Goal: Task Accomplishment & Management: Use online tool/utility

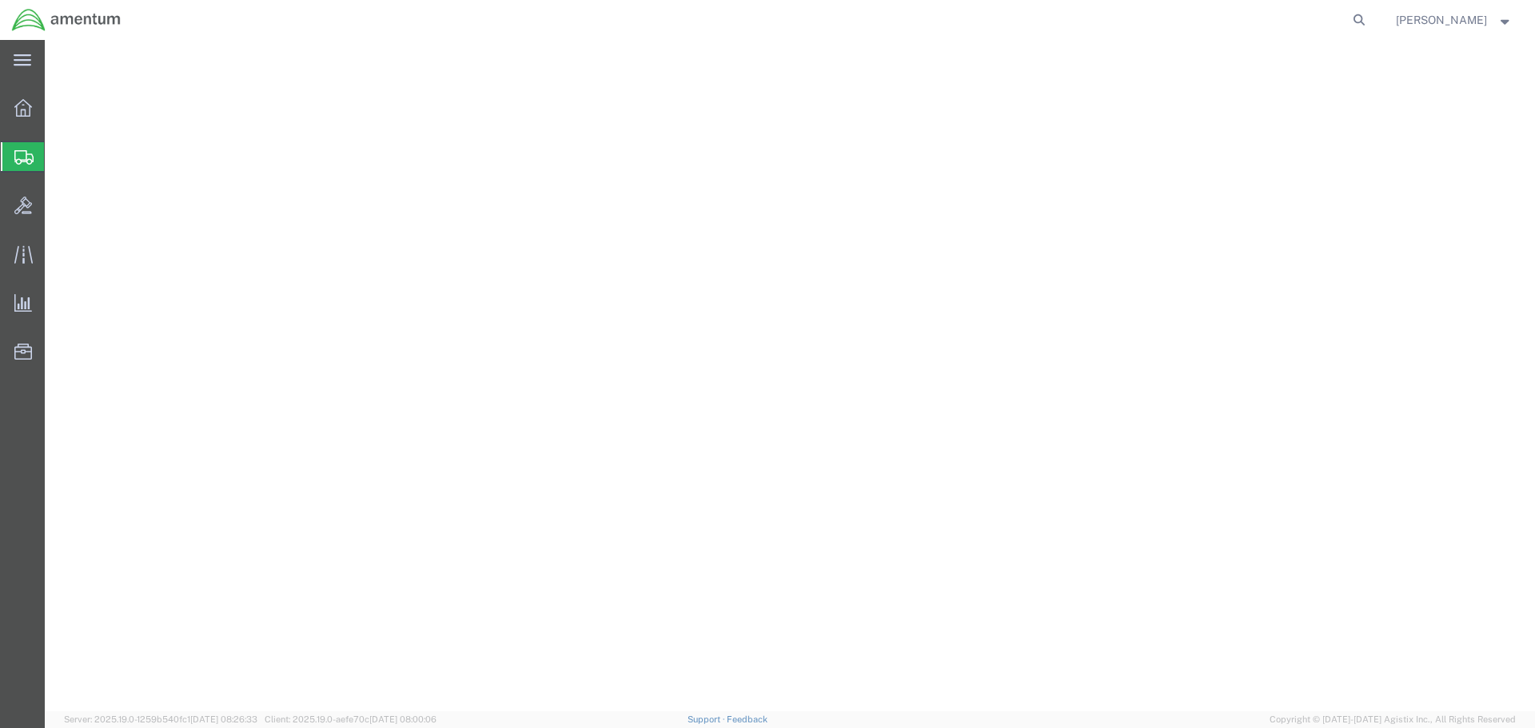
select select "CBOX"
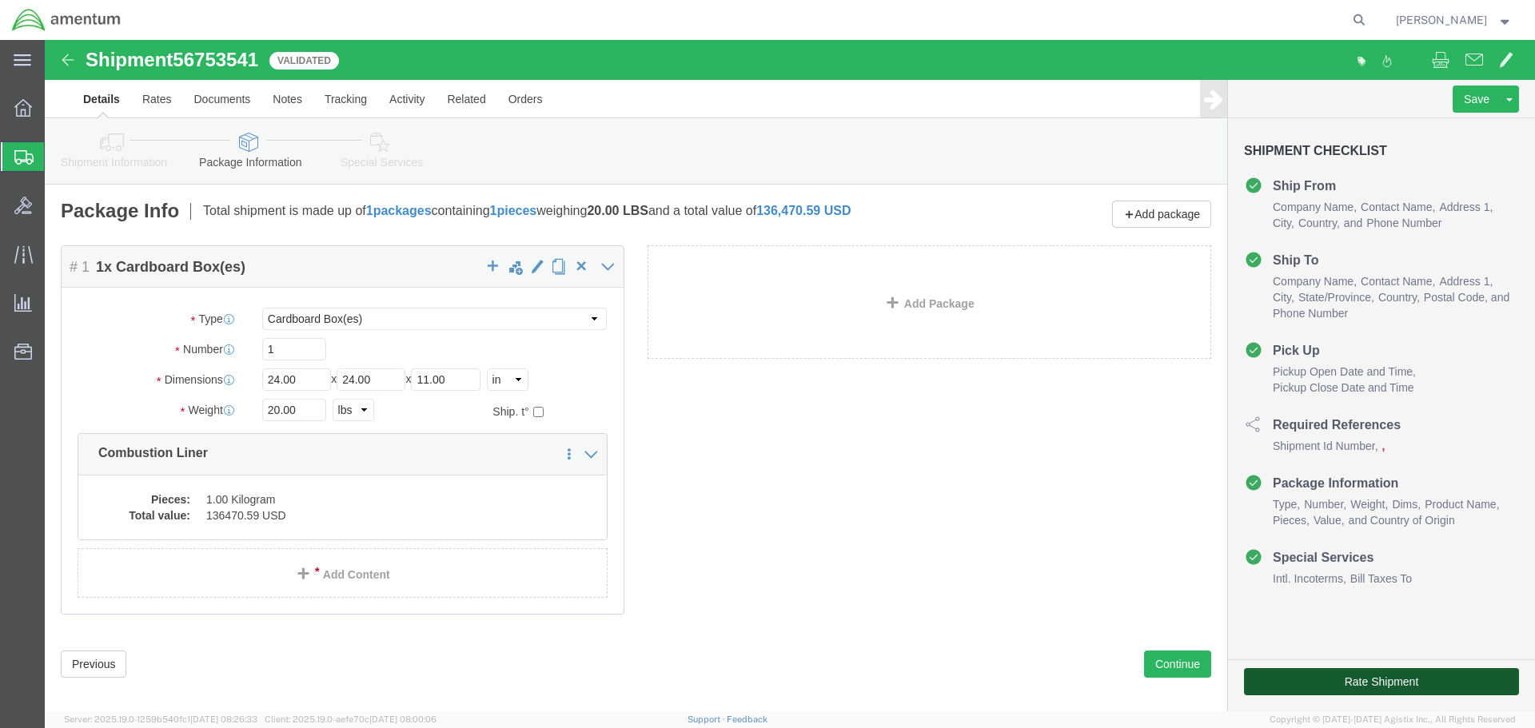
drag, startPoint x: 0, startPoint y: 0, endPoint x: 1377, endPoint y: 636, distance: 1516.2
click button "Rate Shipment"
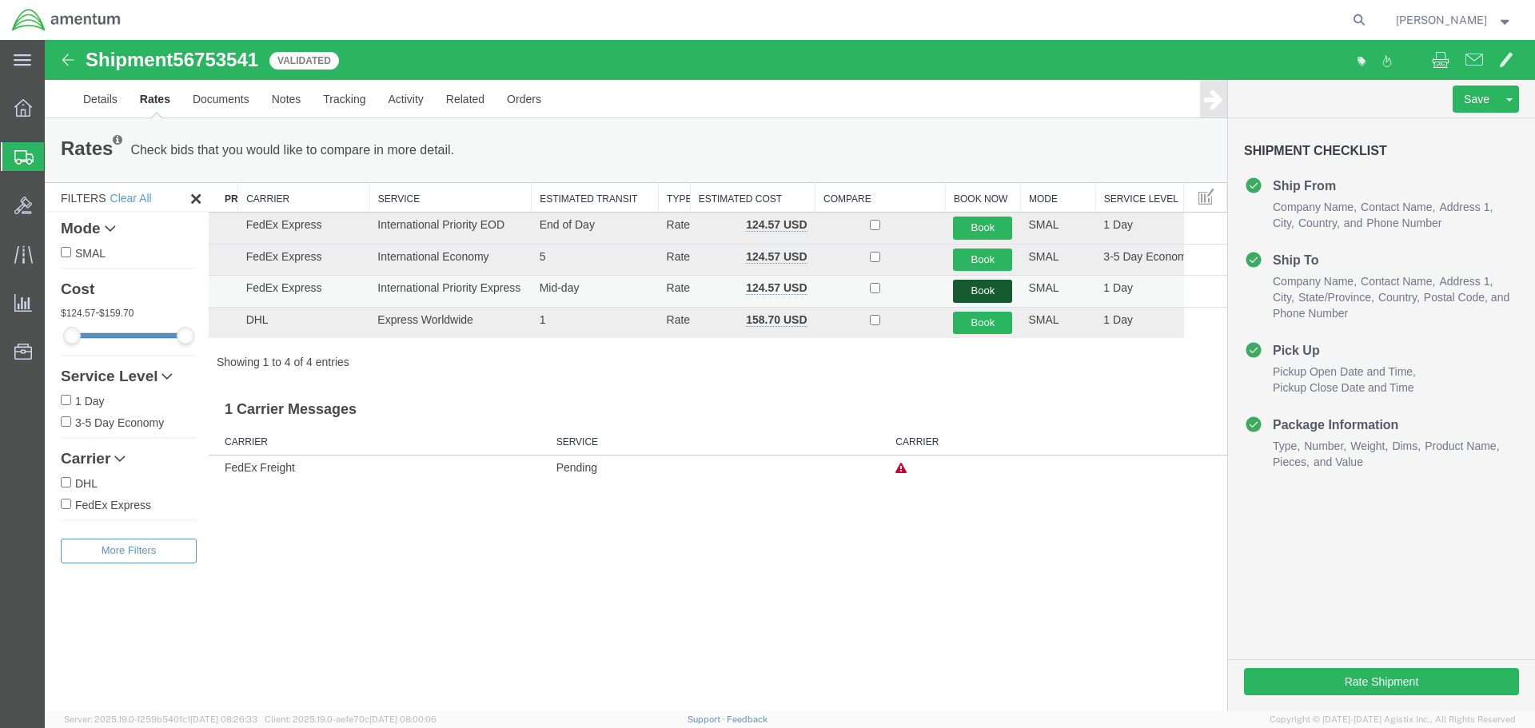
click at [983, 292] on button "Book" at bounding box center [982, 291] width 59 height 23
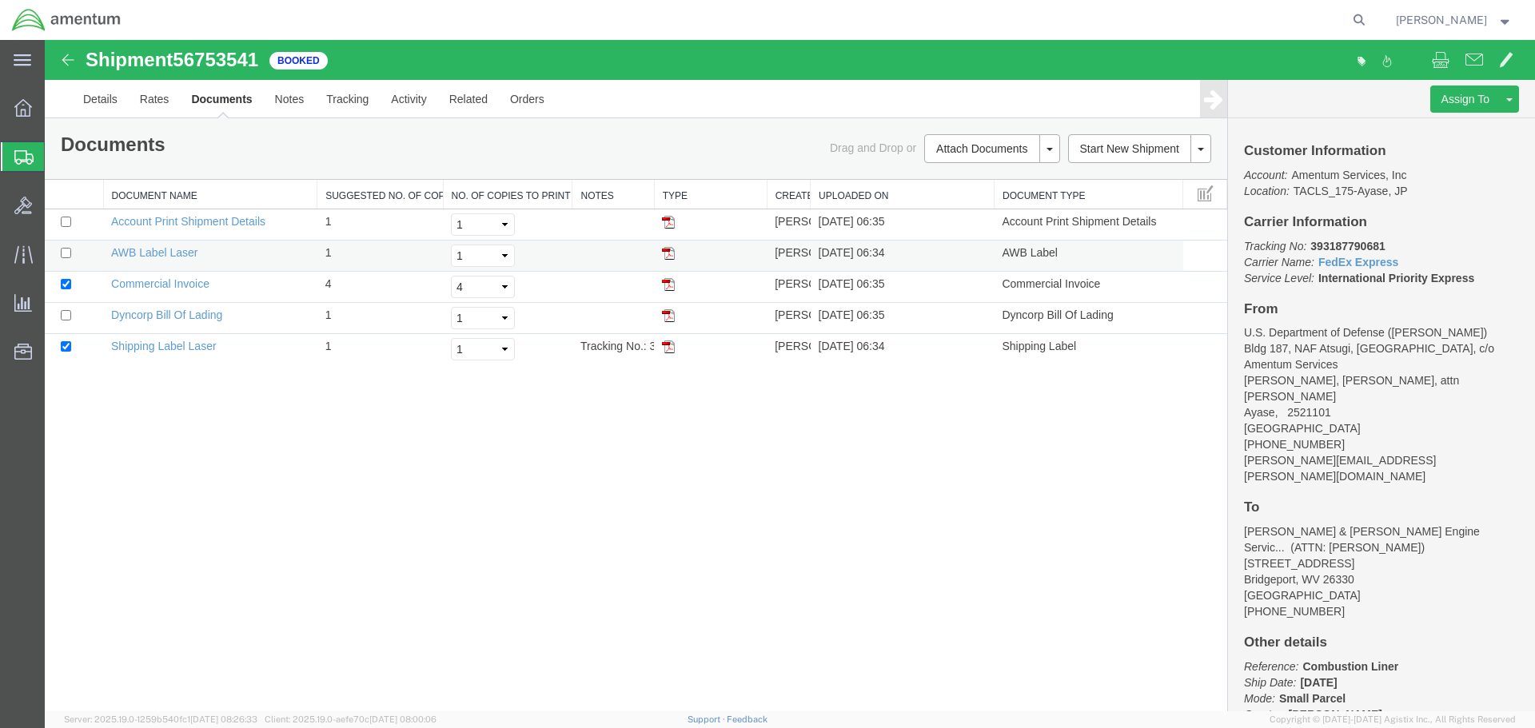
drag, startPoint x: 668, startPoint y: 252, endPoint x: 62, endPoint y: 149, distance: 613.9
click at [668, 252] on img at bounding box center [668, 253] width 13 height 13
click at [673, 281] on img at bounding box center [668, 284] width 13 height 13
drag, startPoint x: 668, startPoint y: 348, endPoint x: 881, endPoint y: 291, distance: 220.1
click at [668, 348] on img at bounding box center [668, 347] width 13 height 13
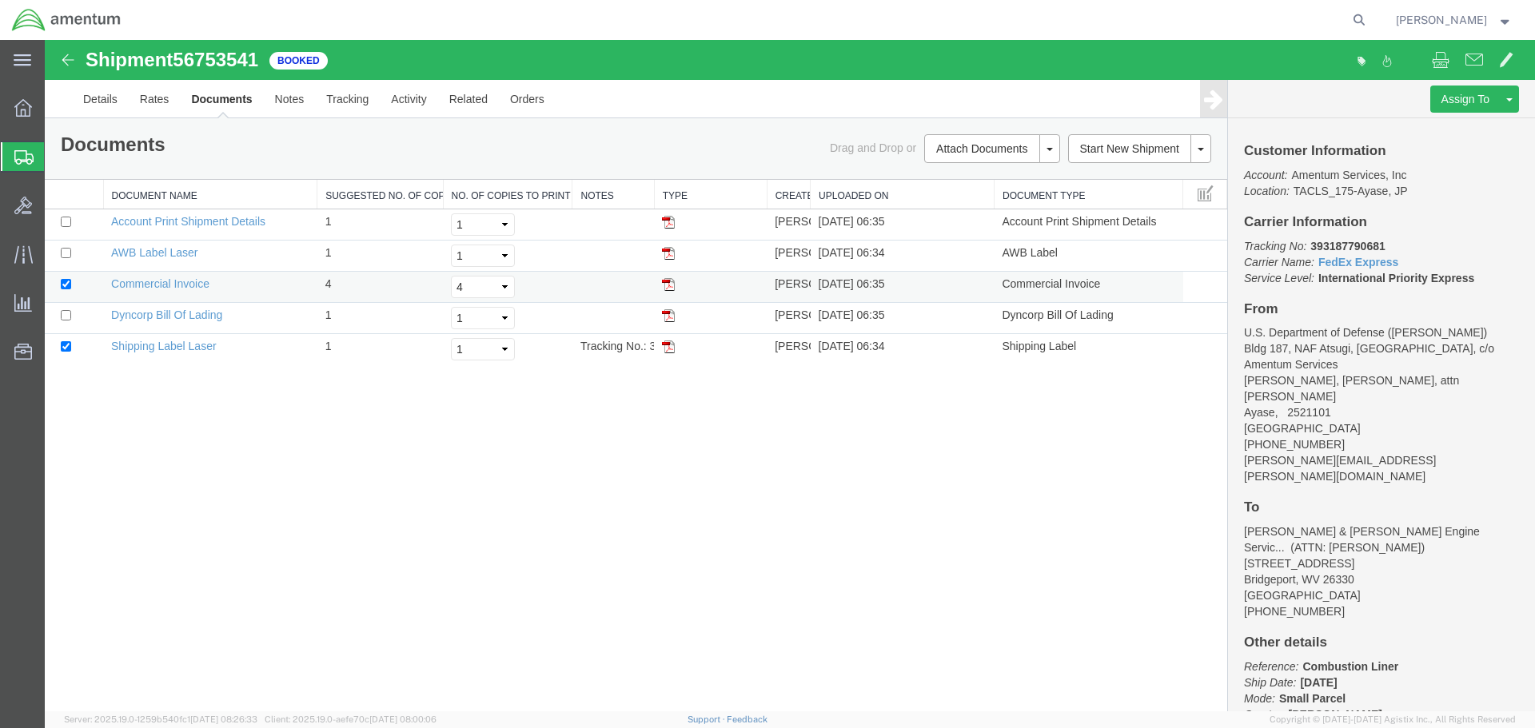
drag, startPoint x: 673, startPoint y: 343, endPoint x: 1012, endPoint y: 285, distance: 343.8
click at [673, 343] on img at bounding box center [668, 347] width 13 height 13
drag, startPoint x: 671, startPoint y: 316, endPoint x: 703, endPoint y: 307, distance: 33.9
click at [671, 316] on img at bounding box center [668, 315] width 13 height 13
click at [1466, 58] on span at bounding box center [1474, 59] width 18 height 19
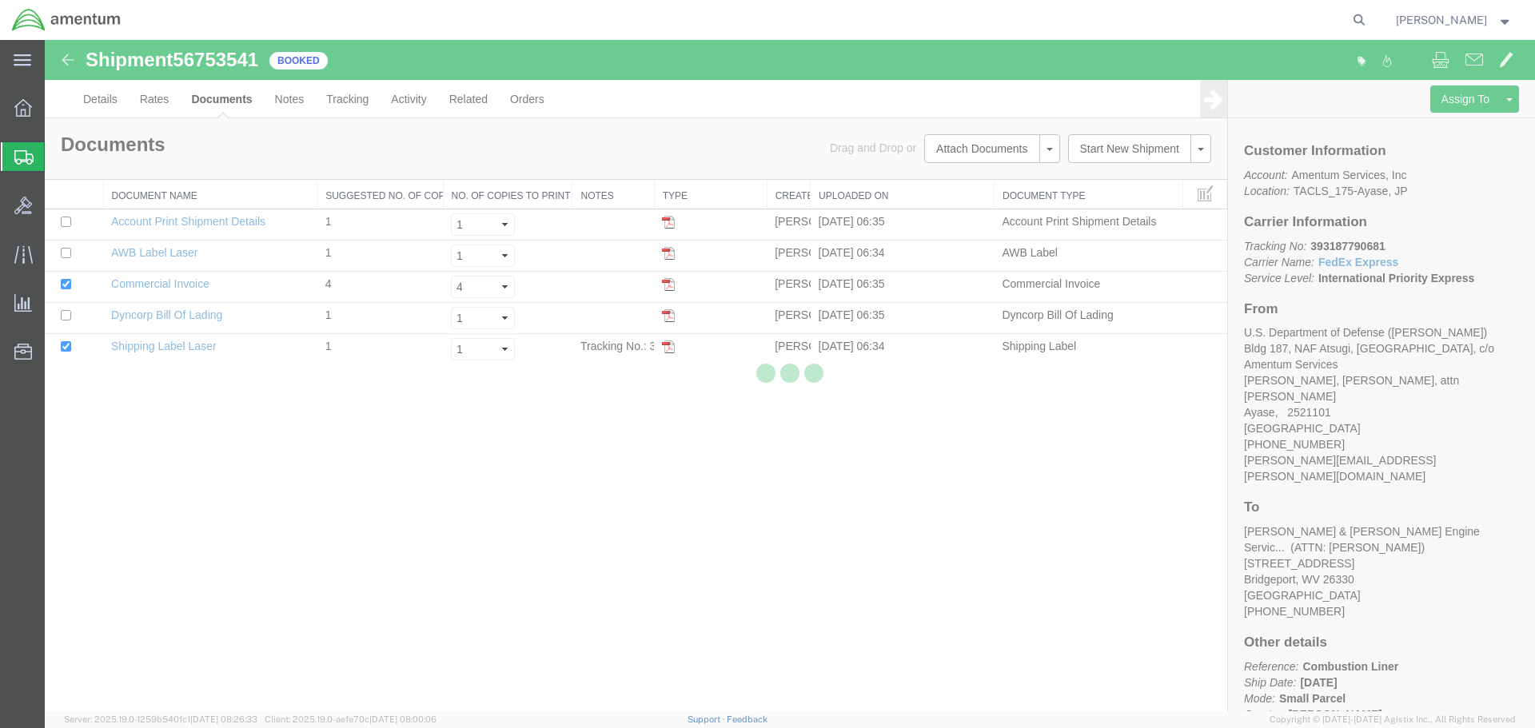
checkbox input "true"
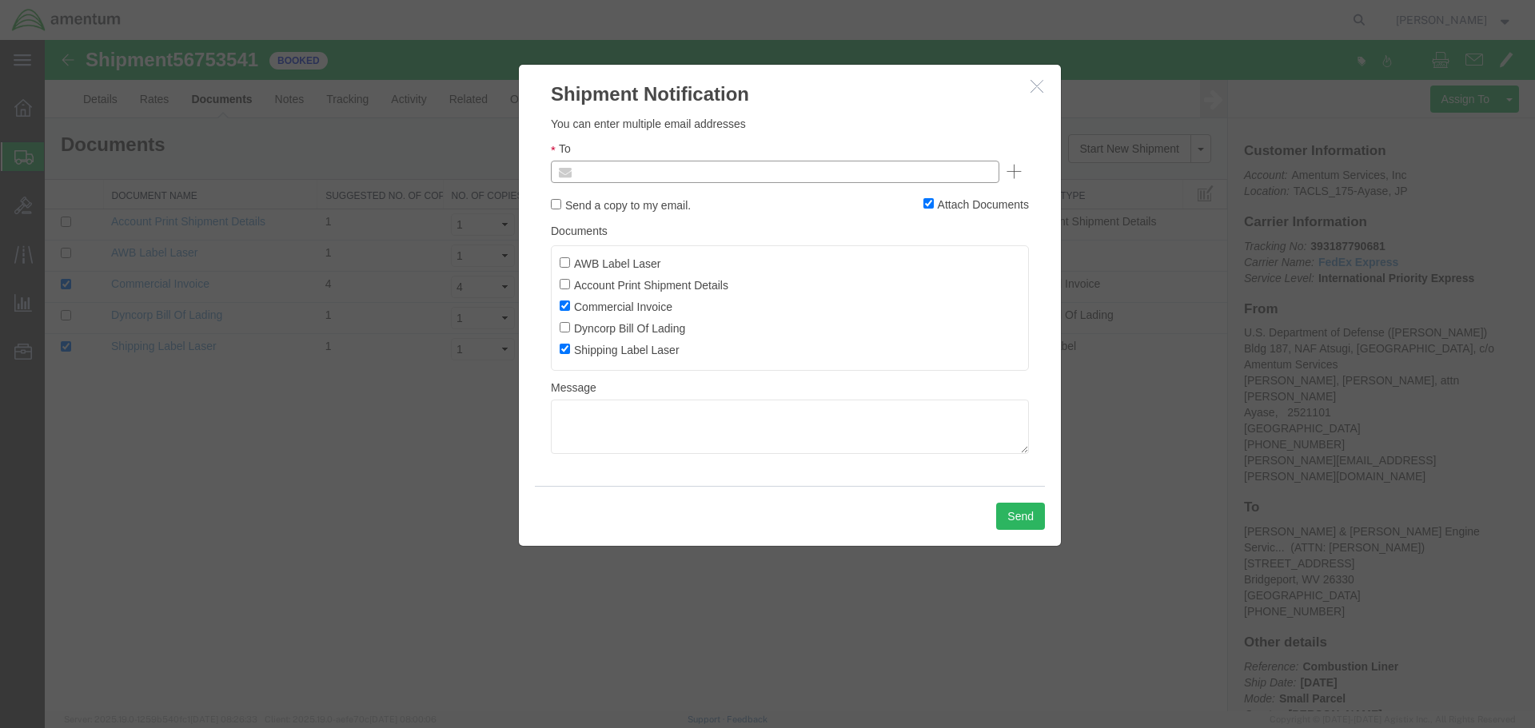
click at [651, 169] on input "text" at bounding box center [666, 171] width 187 height 21
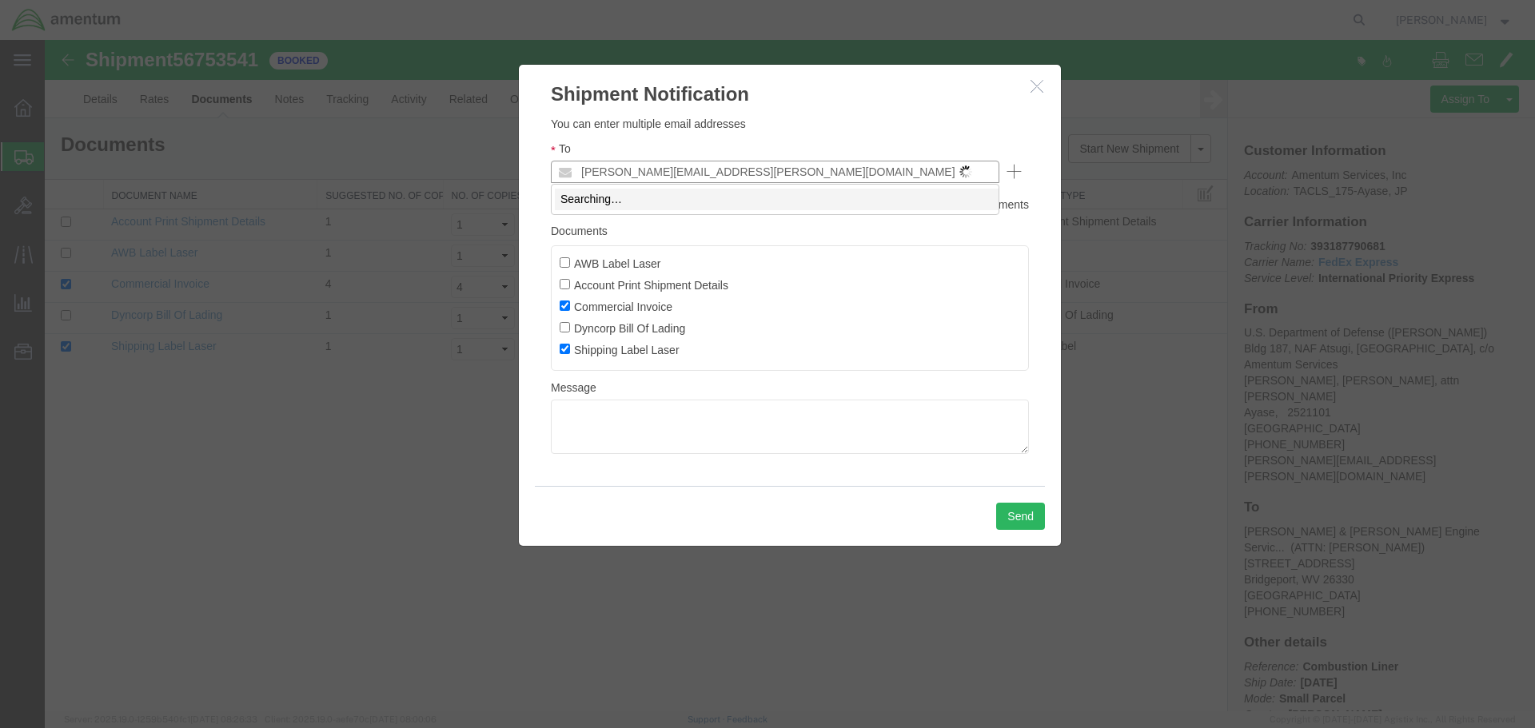
type input "[PERSON_NAME][EMAIL_ADDRESS][PERSON_NAME][DOMAIN_NAME]"
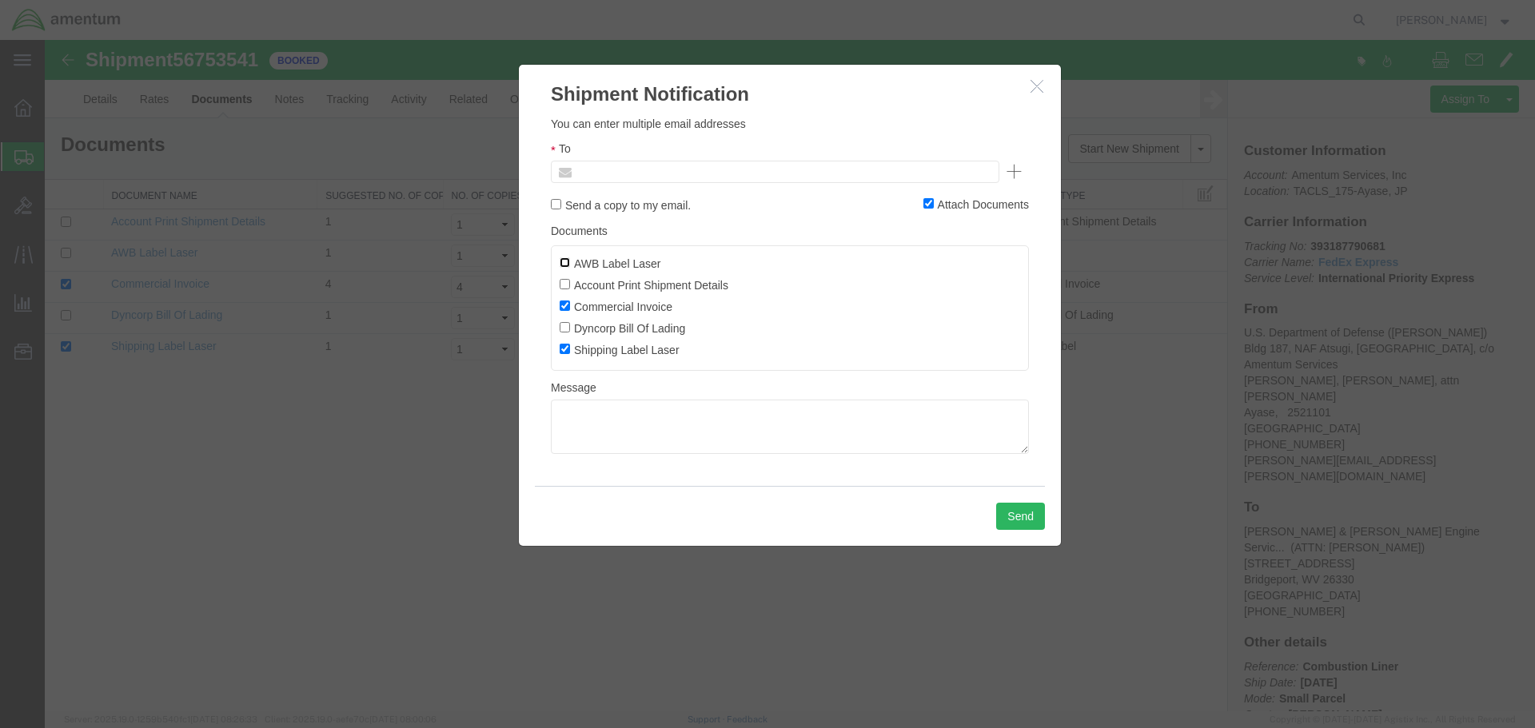
type input "Enter Email Address"
click at [564, 258] on input "AWB Label Laser" at bounding box center [565, 262] width 10 height 10
checkbox input "true"
click at [563, 286] on input "Account Print Shipment Details" at bounding box center [565, 284] width 10 height 10
checkbox input "true"
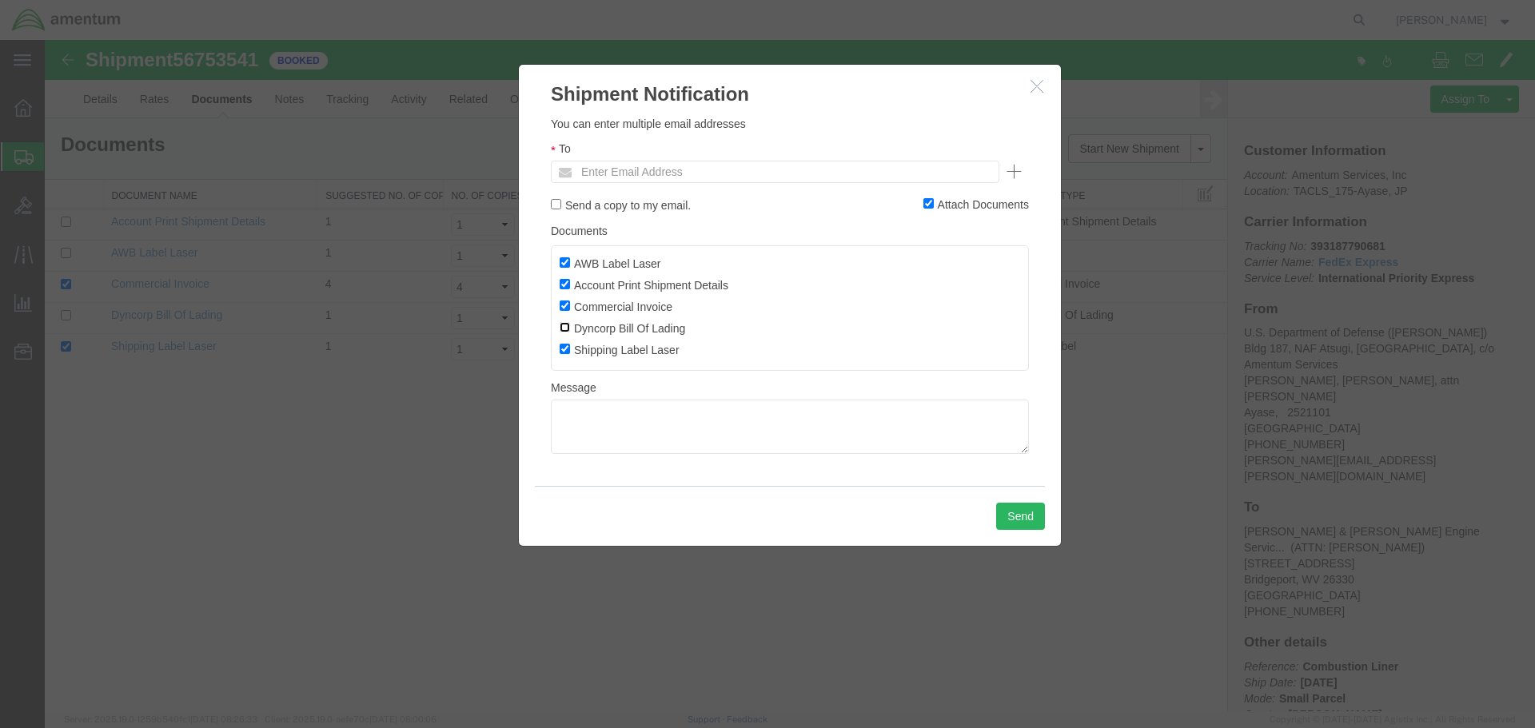
click at [565, 327] on input "Dyncorp Bill Of Lading" at bounding box center [565, 327] width 10 height 10
checkbox input "true"
click at [556, 205] on input "Send a copy to my email." at bounding box center [556, 204] width 10 height 10
checkbox input "true"
click at [611, 418] on textarea at bounding box center [790, 427] width 478 height 54
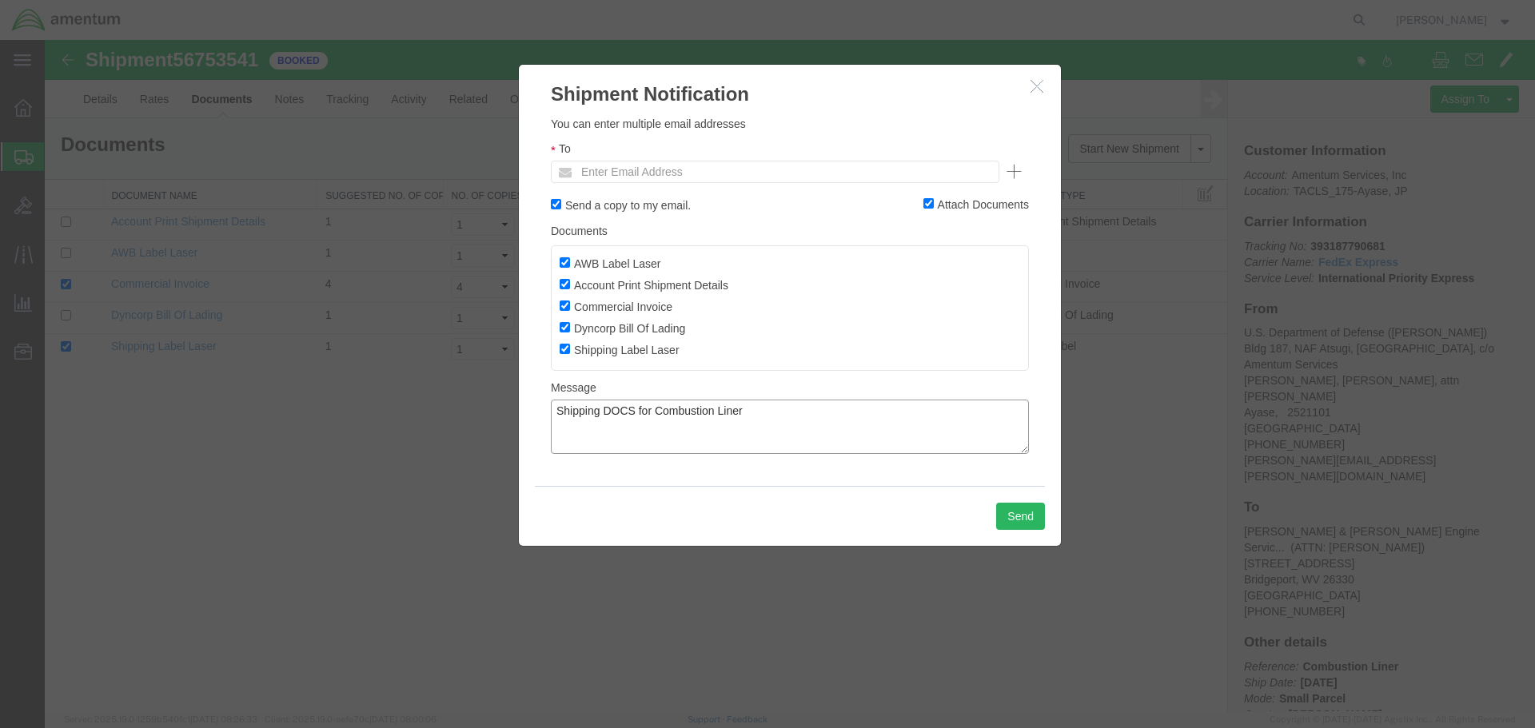
type textarea "Shipping DOCS for Combustion Liner"
click at [650, 177] on input "text" at bounding box center [783, 171] width 421 height 21
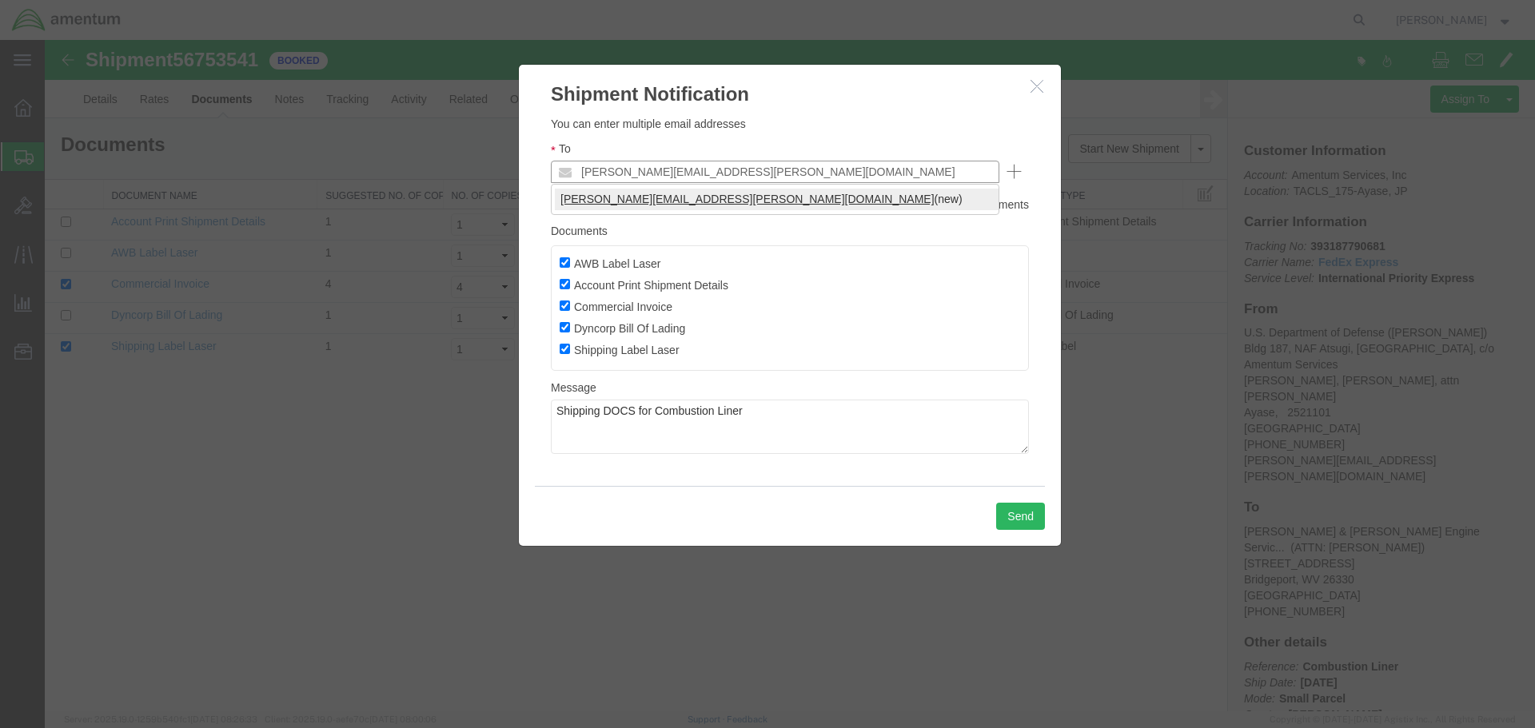
type input "[PERSON_NAME][EMAIL_ADDRESS][PERSON_NAME][DOMAIN_NAME]"
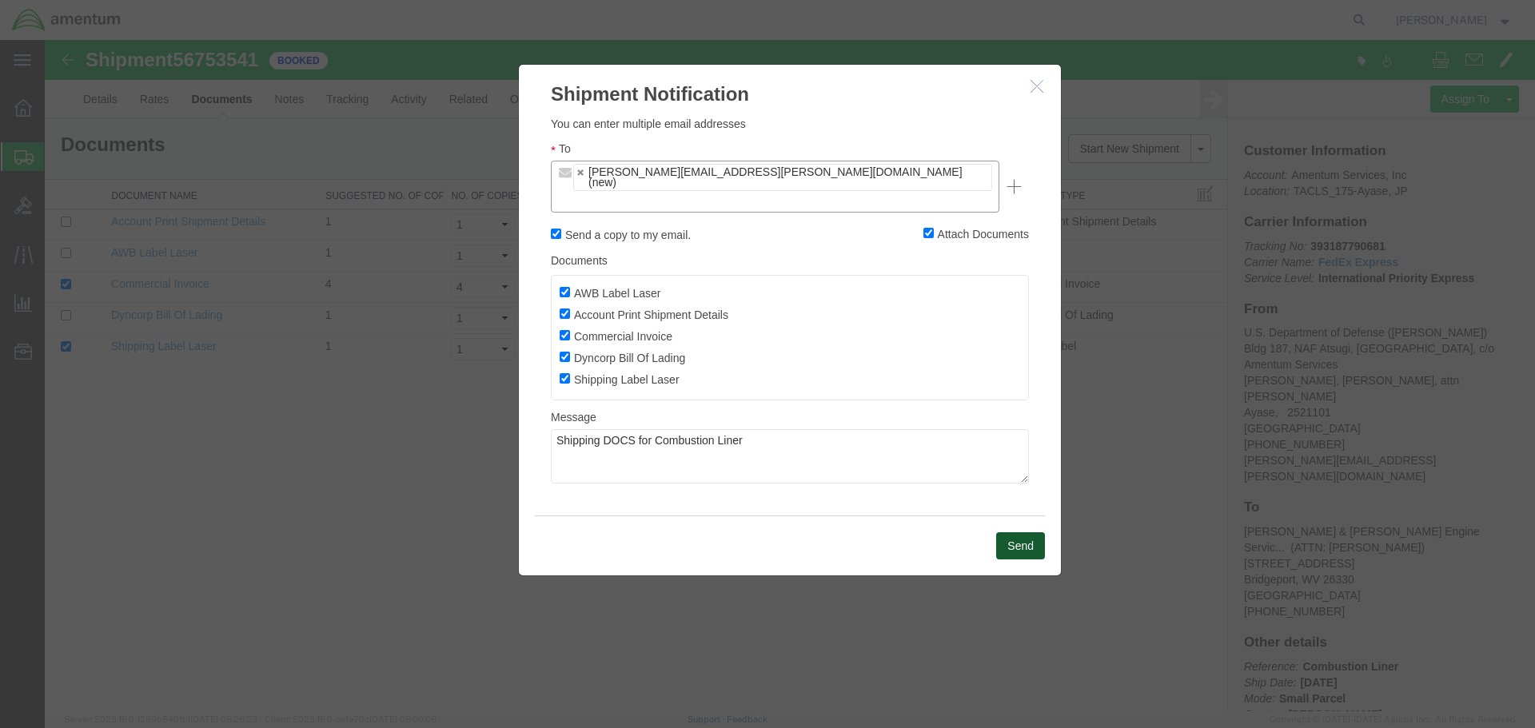
click at [1028, 532] on button "Send" at bounding box center [1020, 545] width 49 height 27
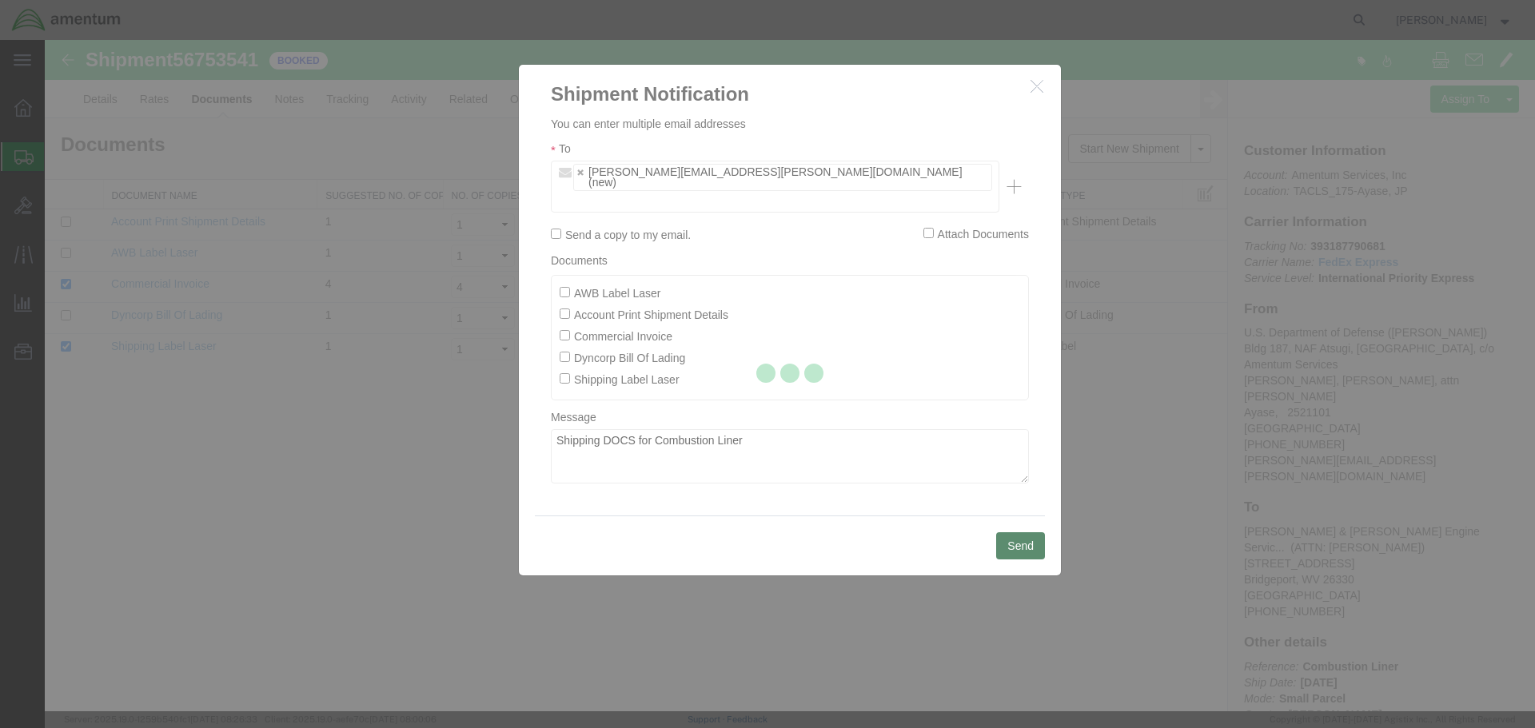
checkbox input "false"
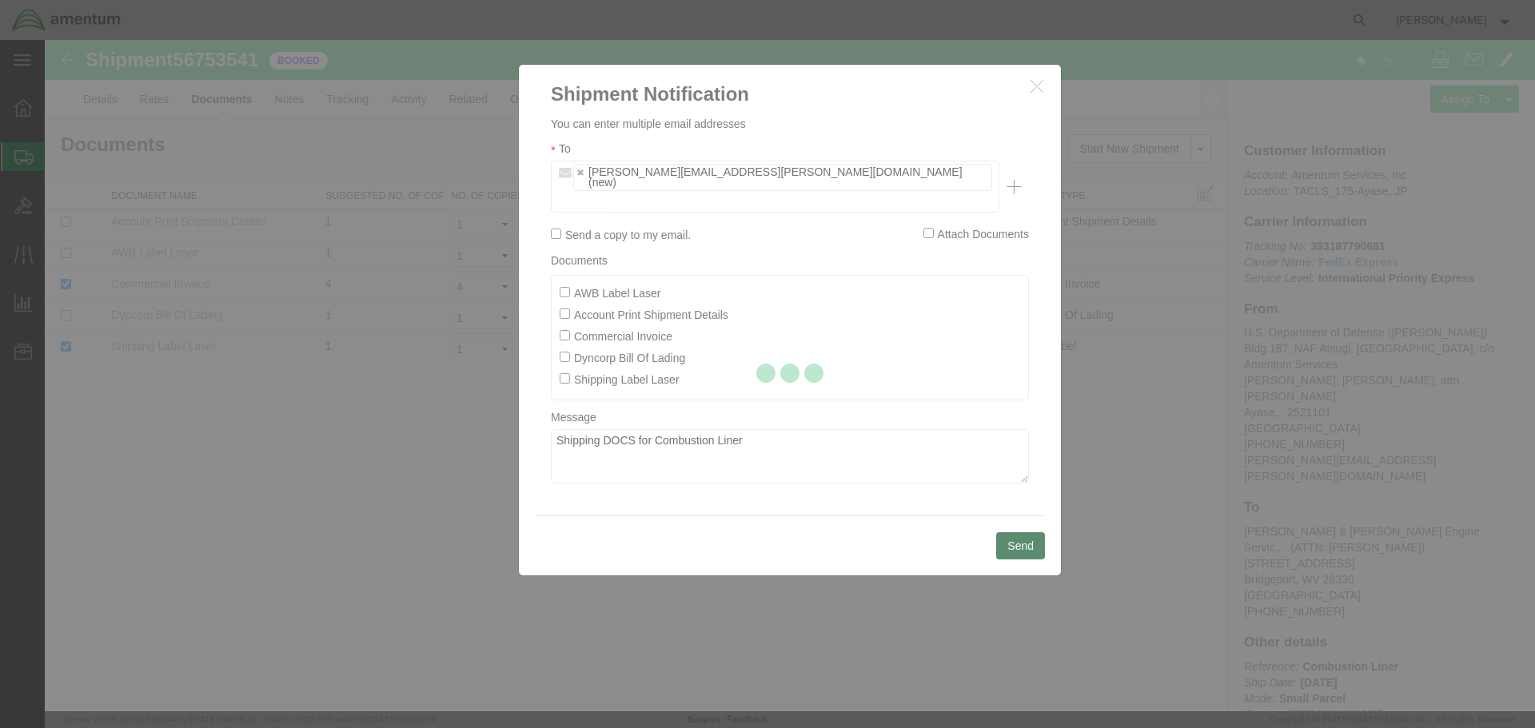
checkbox input "false"
